Goal: Find contact information: Find contact information

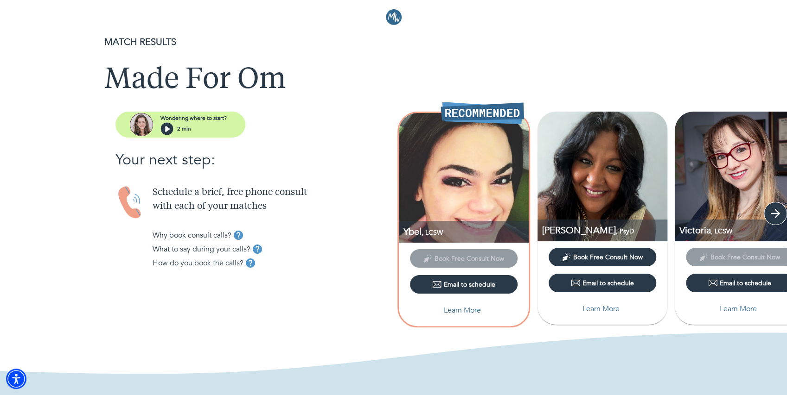
click at [771, 211] on icon "button" at bounding box center [775, 214] width 14 height 14
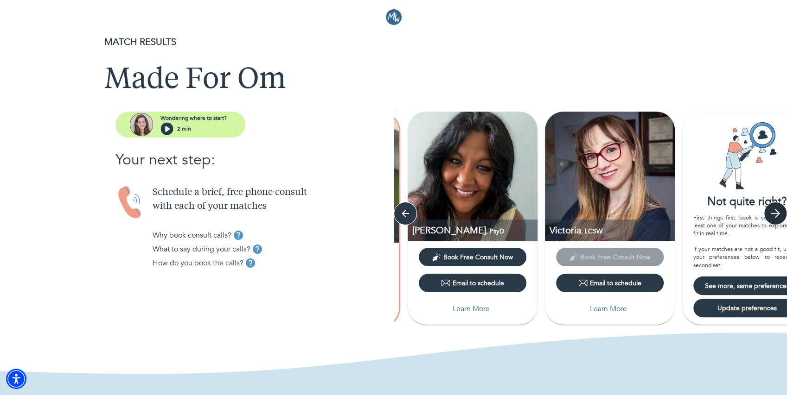
click at [771, 211] on icon "button" at bounding box center [775, 214] width 14 height 14
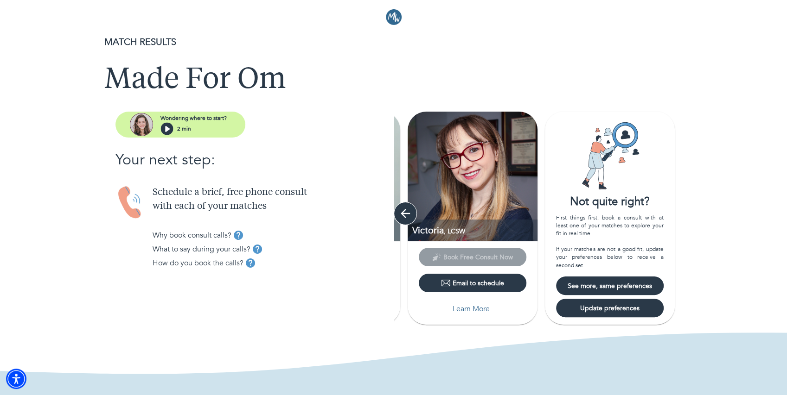
click at [406, 213] on icon "button" at bounding box center [405, 213] width 9 height 9
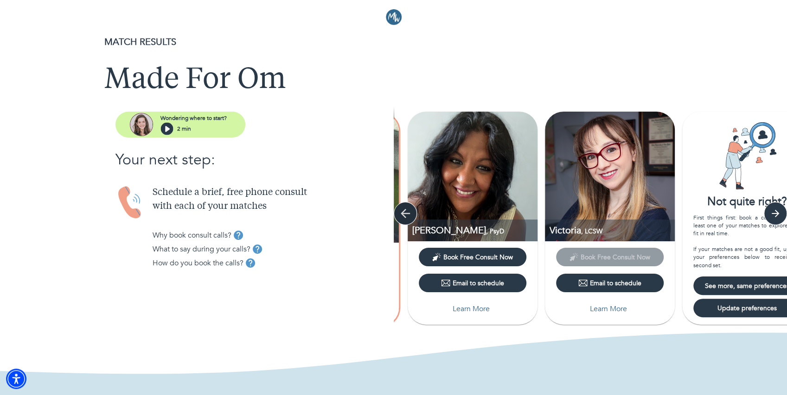
click at [407, 212] on icon "button" at bounding box center [405, 214] width 14 height 14
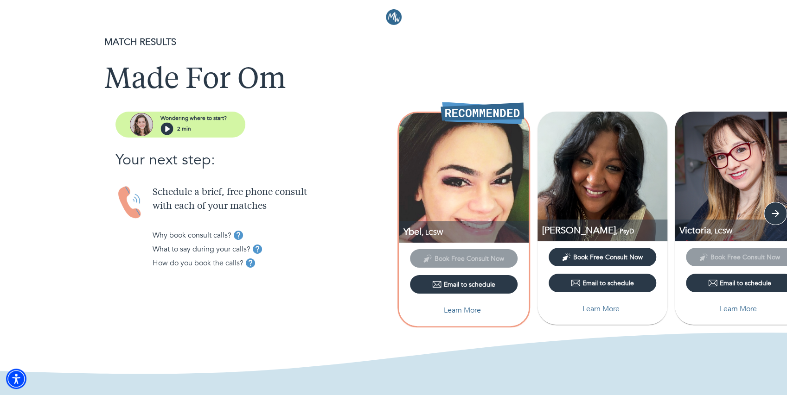
click at [548, 185] on img at bounding box center [602, 177] width 130 height 130
click at [566, 225] on p "[PERSON_NAME] , PsyD" at bounding box center [604, 230] width 125 height 13
click at [616, 228] on span ", PsyD" at bounding box center [625, 231] width 18 height 9
click at [597, 306] on p "Learn More" at bounding box center [600, 309] width 37 height 11
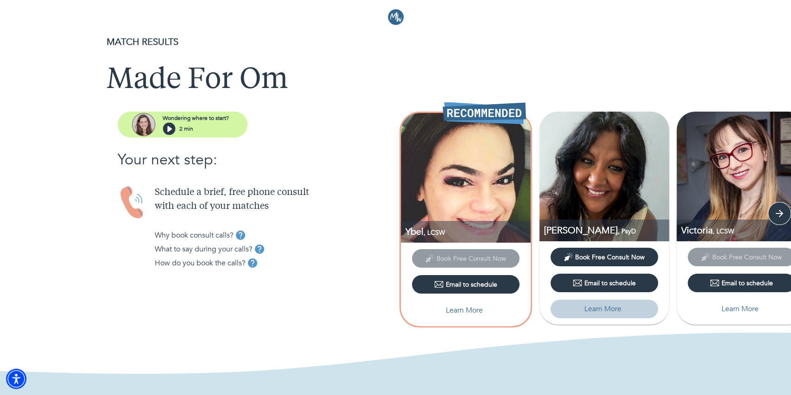
select select "6"
select select "2"
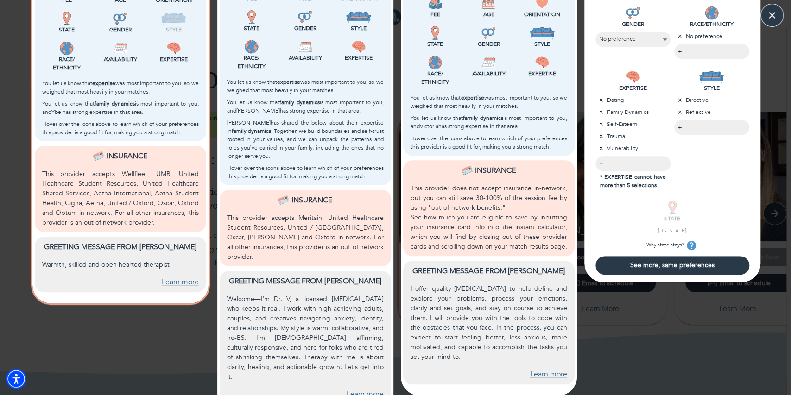
scroll to position [290, 0]
